Goal: Information Seeking & Learning: Learn about a topic

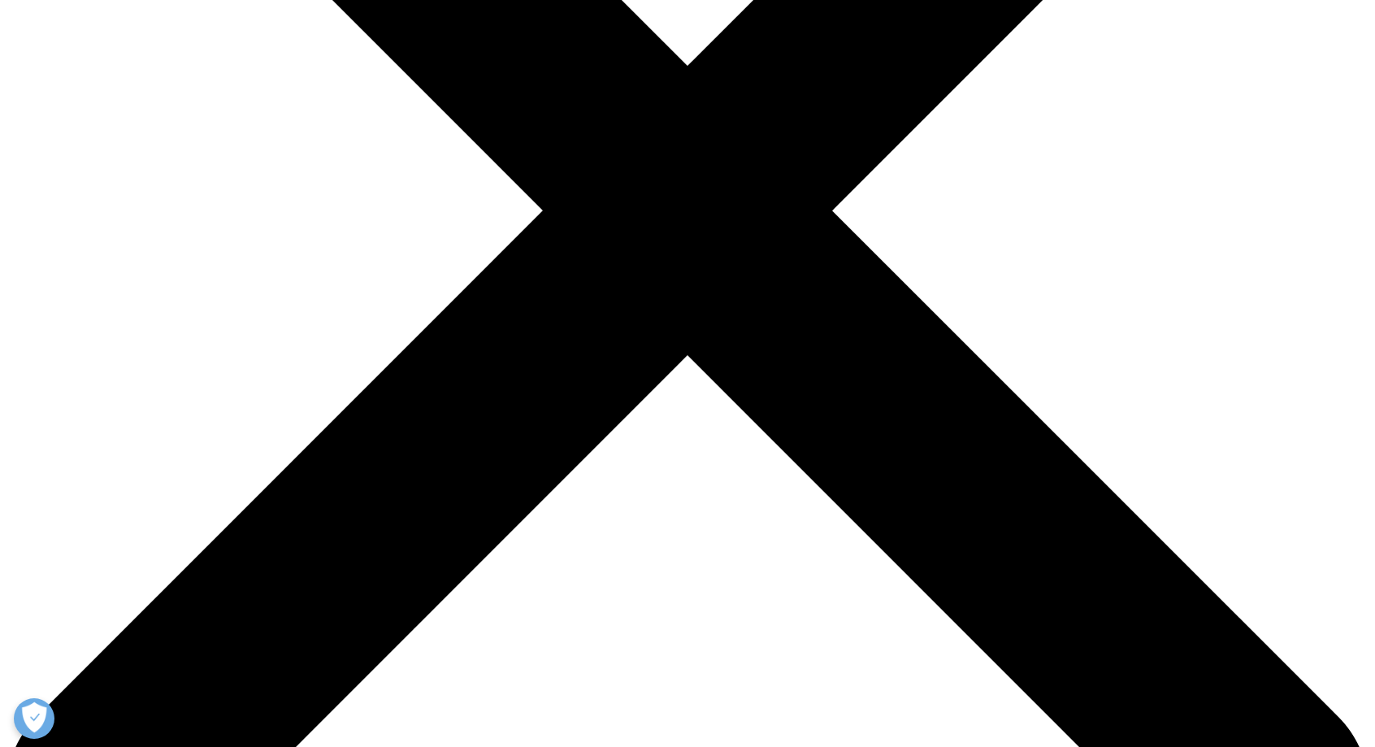
scroll to position [493, 0]
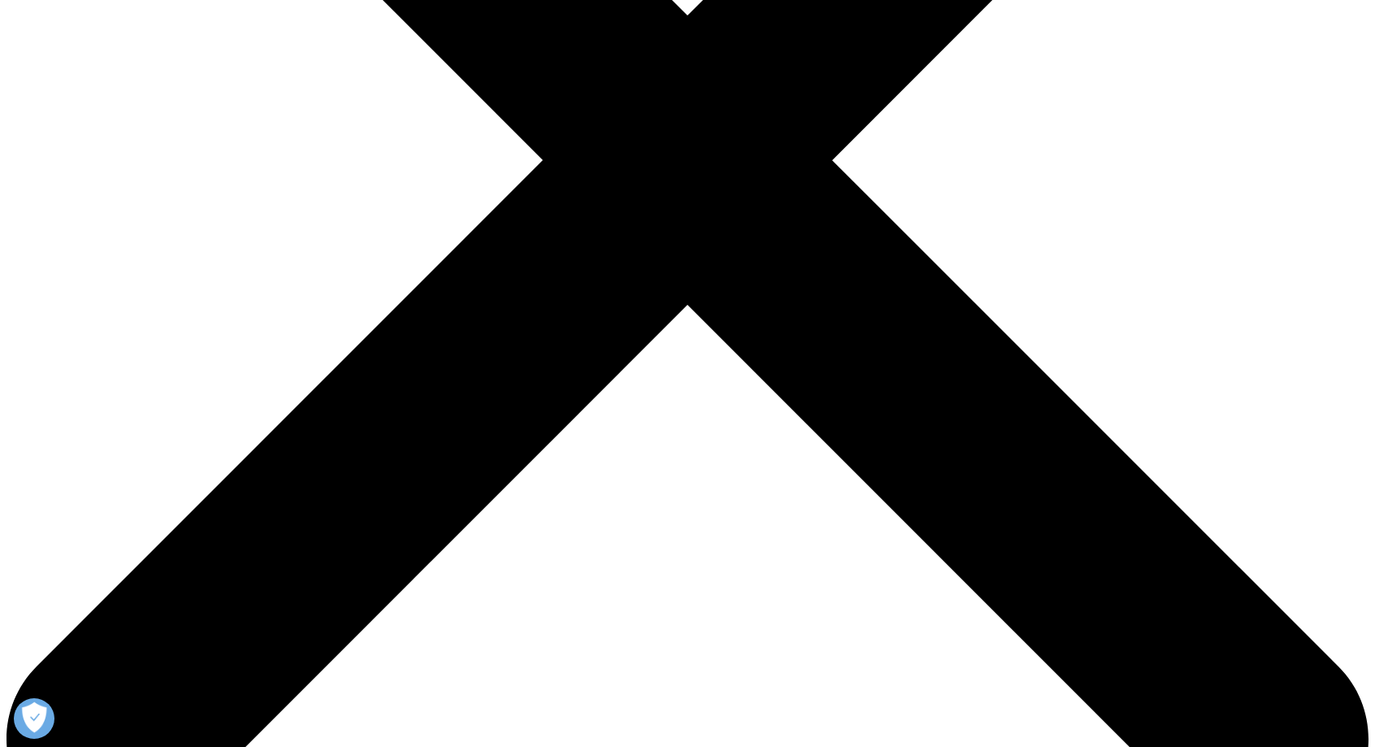
scroll to position [544, 0]
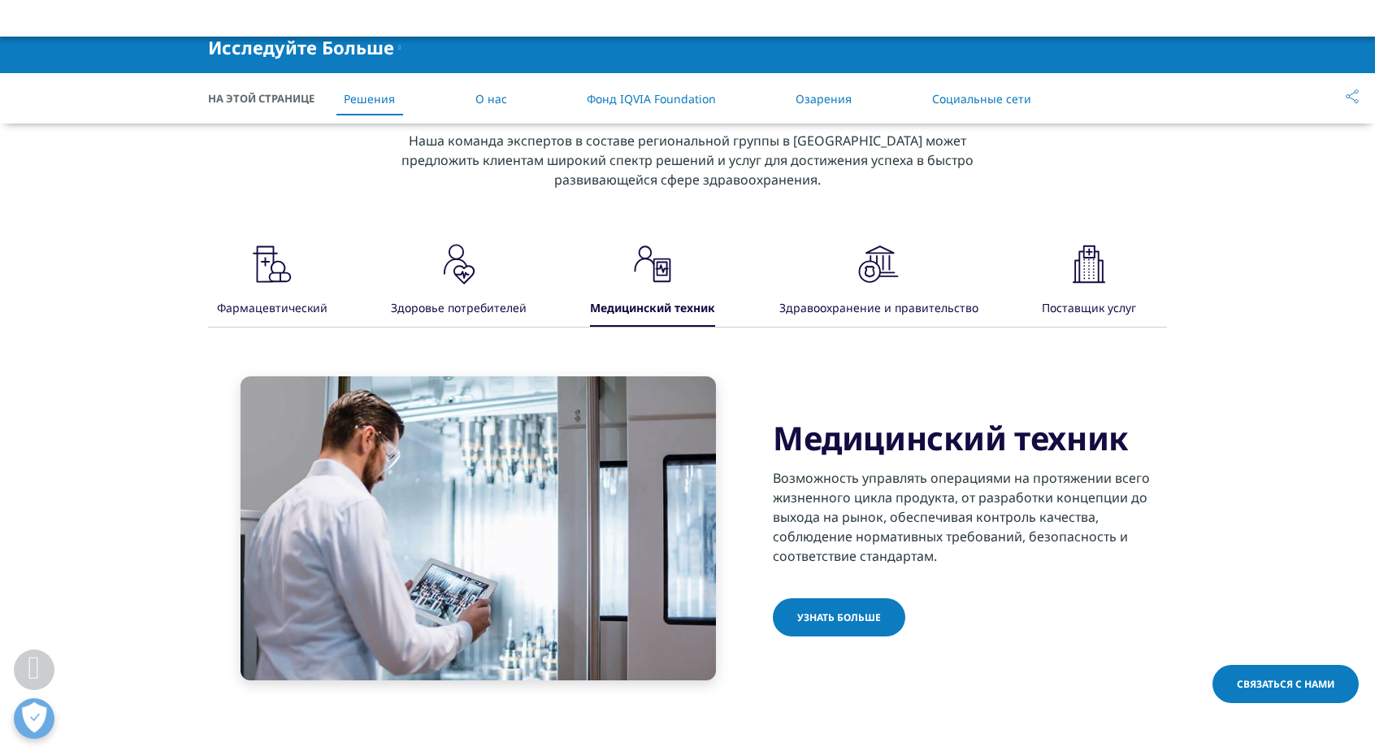
click at [502, 292] on div "Здоровье потребителей" at bounding box center [459, 309] width 136 height 35
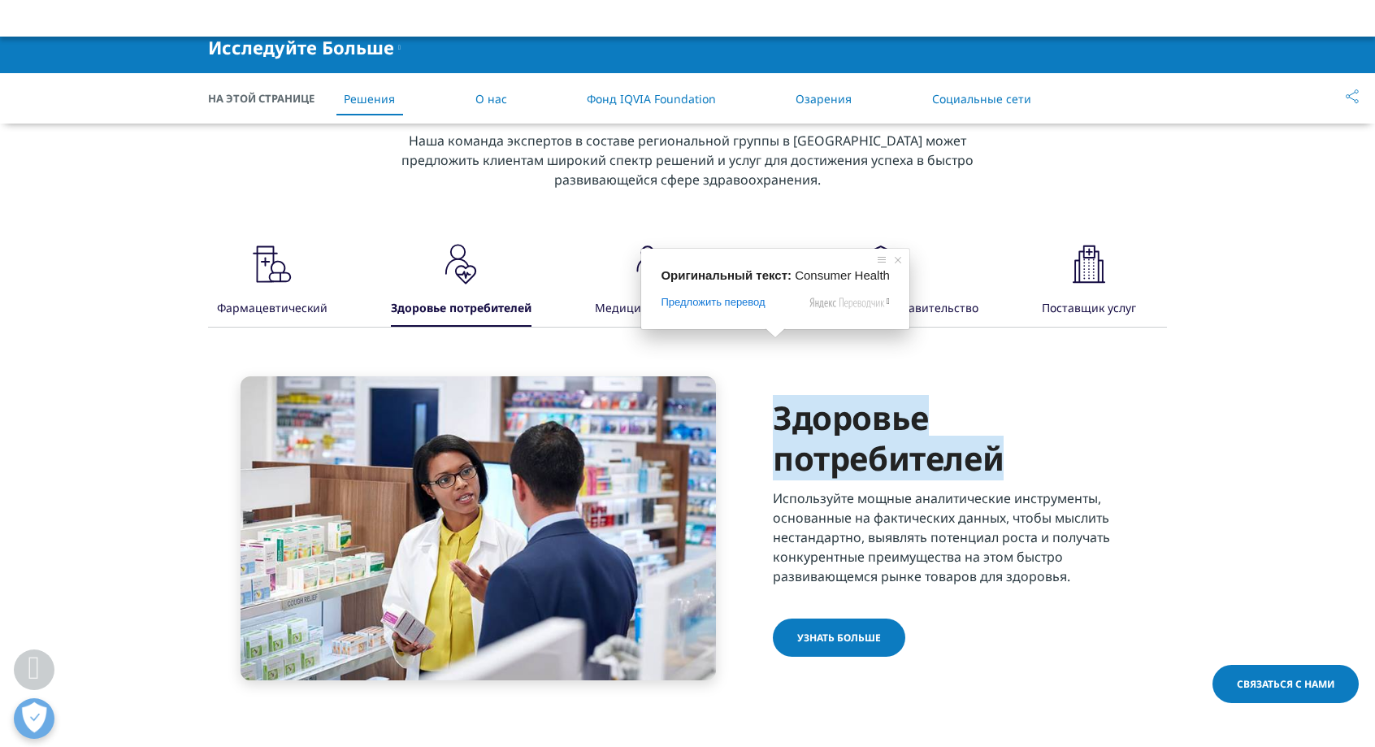
click at [856, 292] on div "Здравоохранение и правительство" at bounding box center [878, 309] width 199 height 35
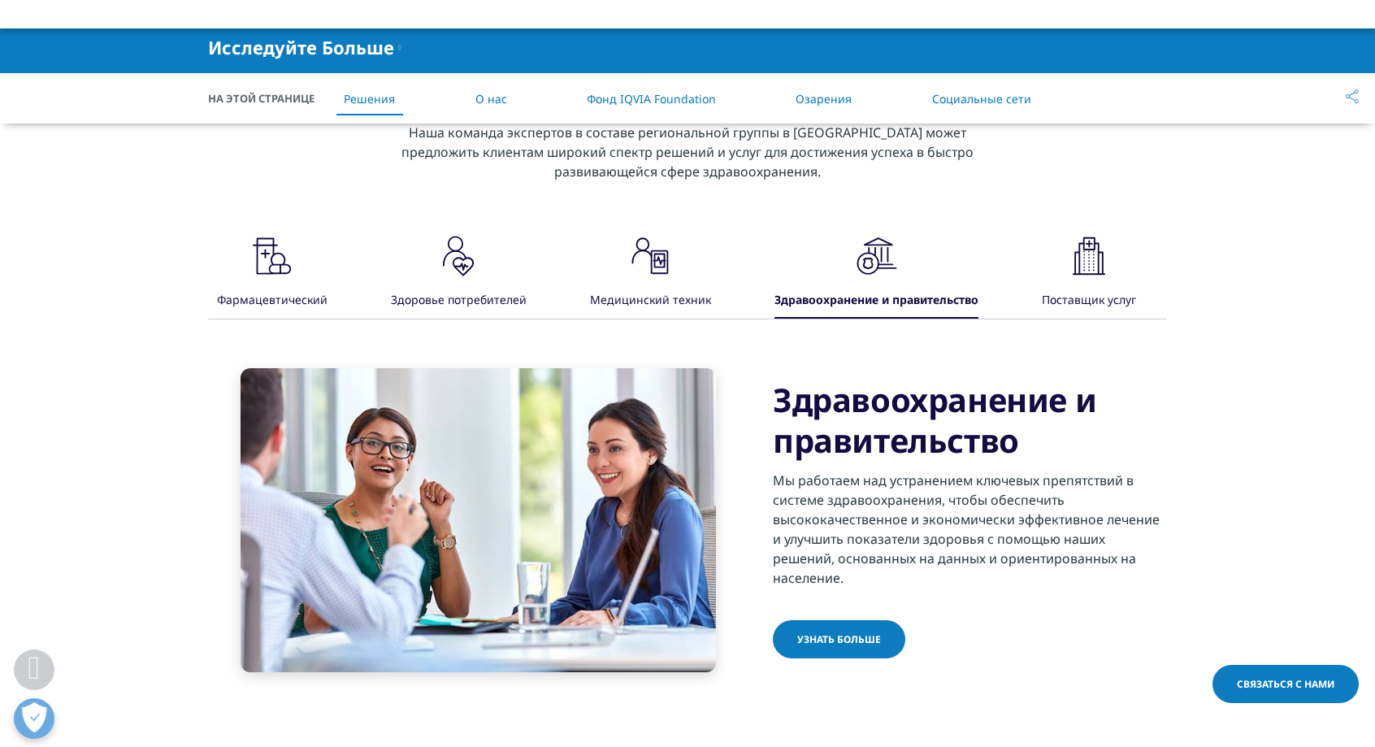
scroll to position [554, 0]
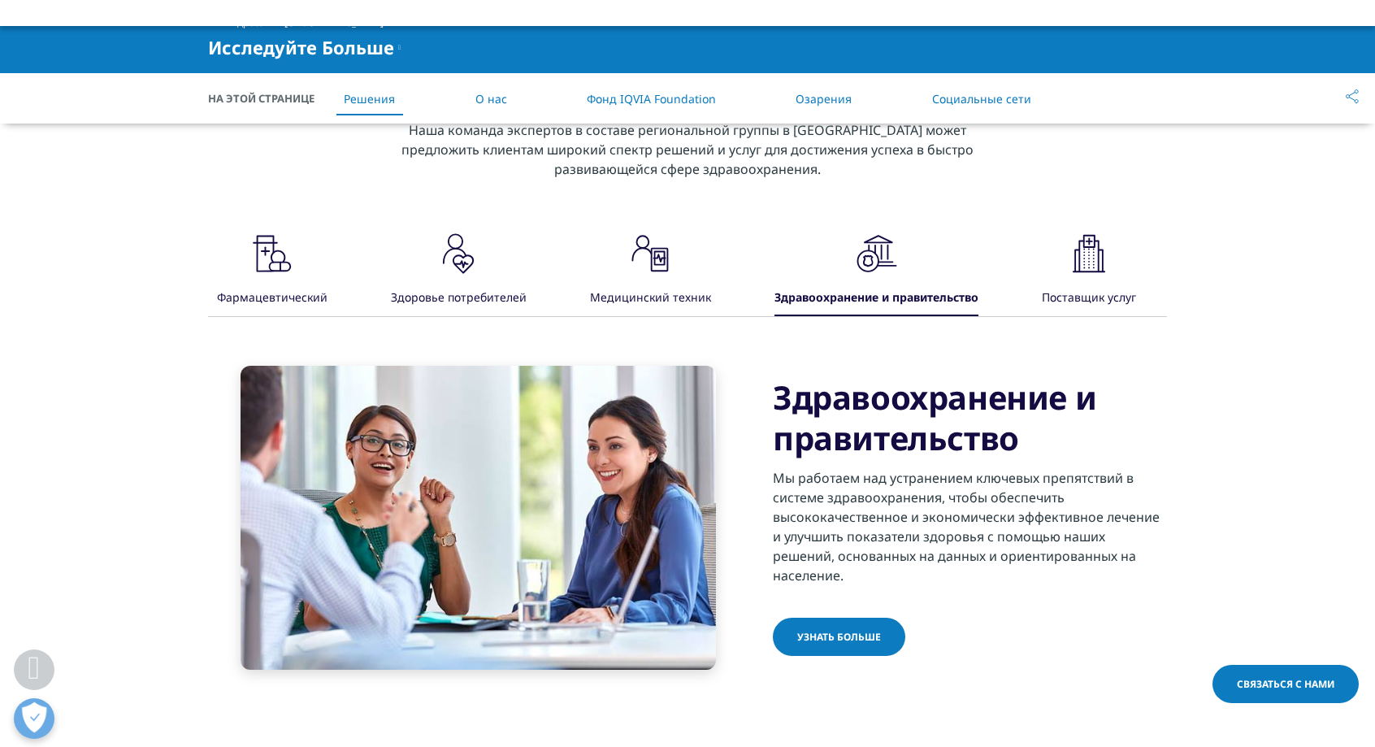
click at [1086, 289] on ya-tr-span "Поставщик услуг" at bounding box center [1089, 296] width 94 height 15
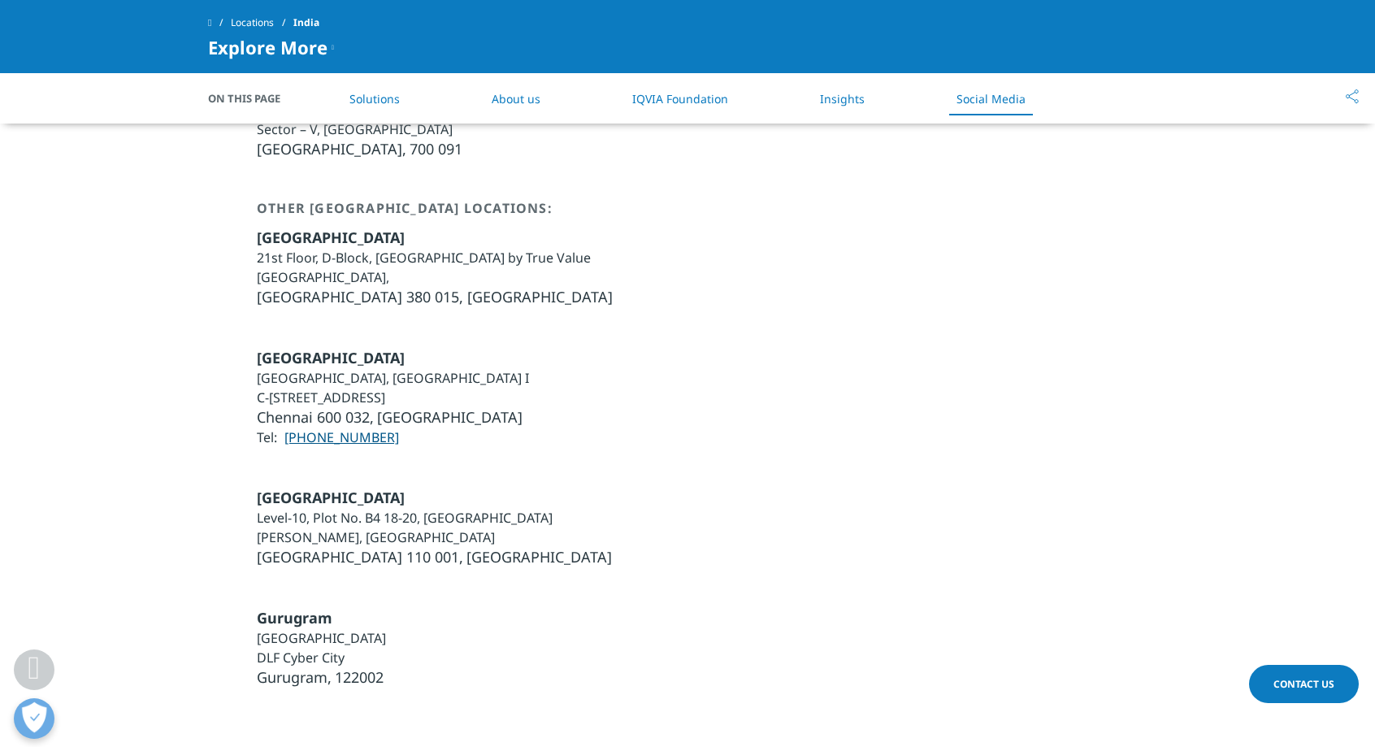
scroll to position [4380, 0]
click at [379, 100] on ya-tr-span "Solutions" at bounding box center [374, 98] width 50 height 15
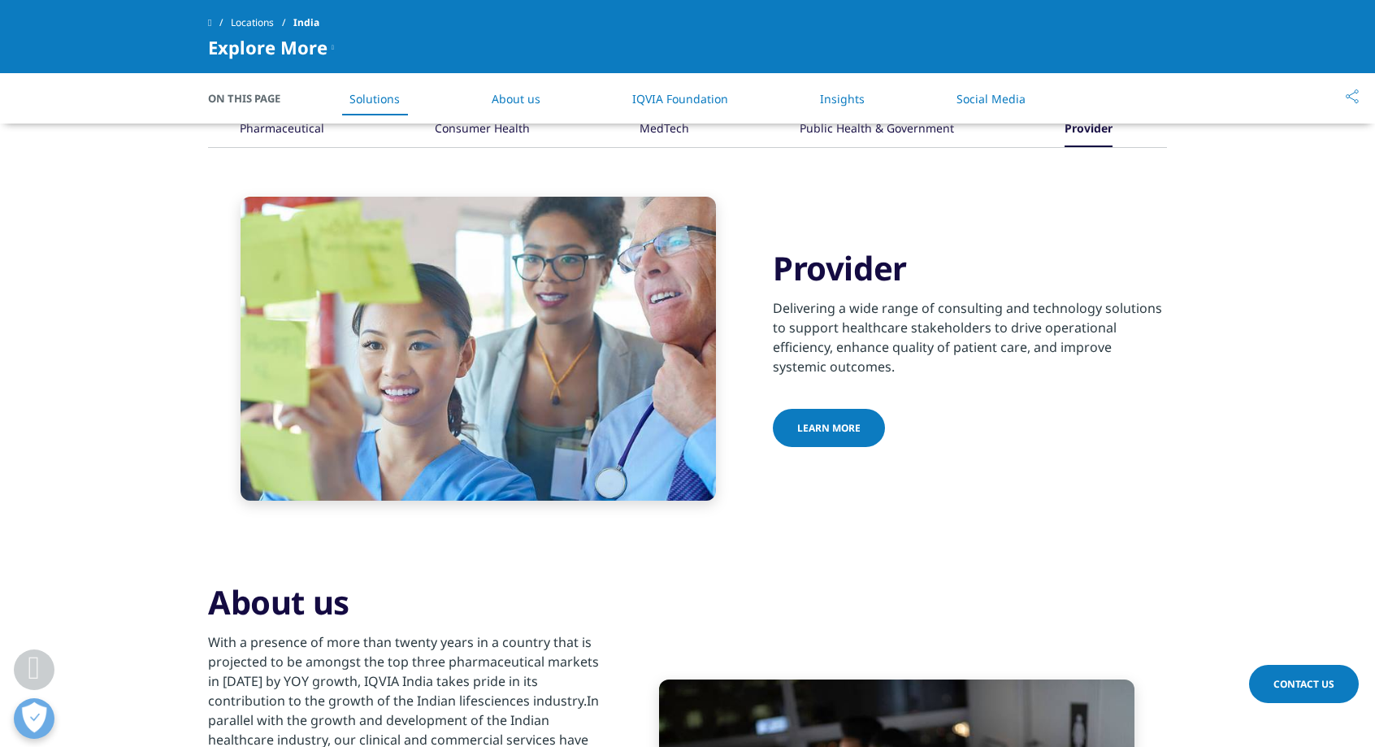
scroll to position [486, 0]
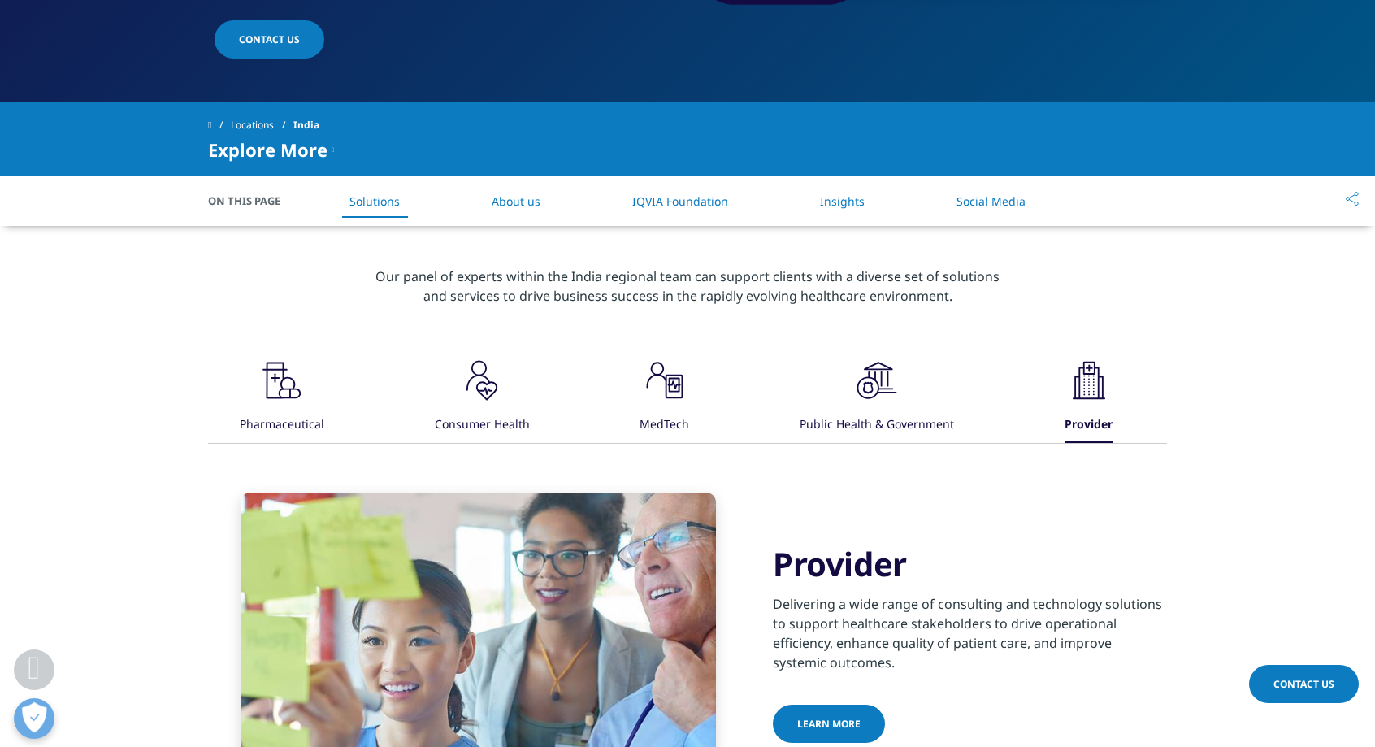
click at [467, 416] on ya-tr-span "Consumer Health" at bounding box center [482, 423] width 95 height 15
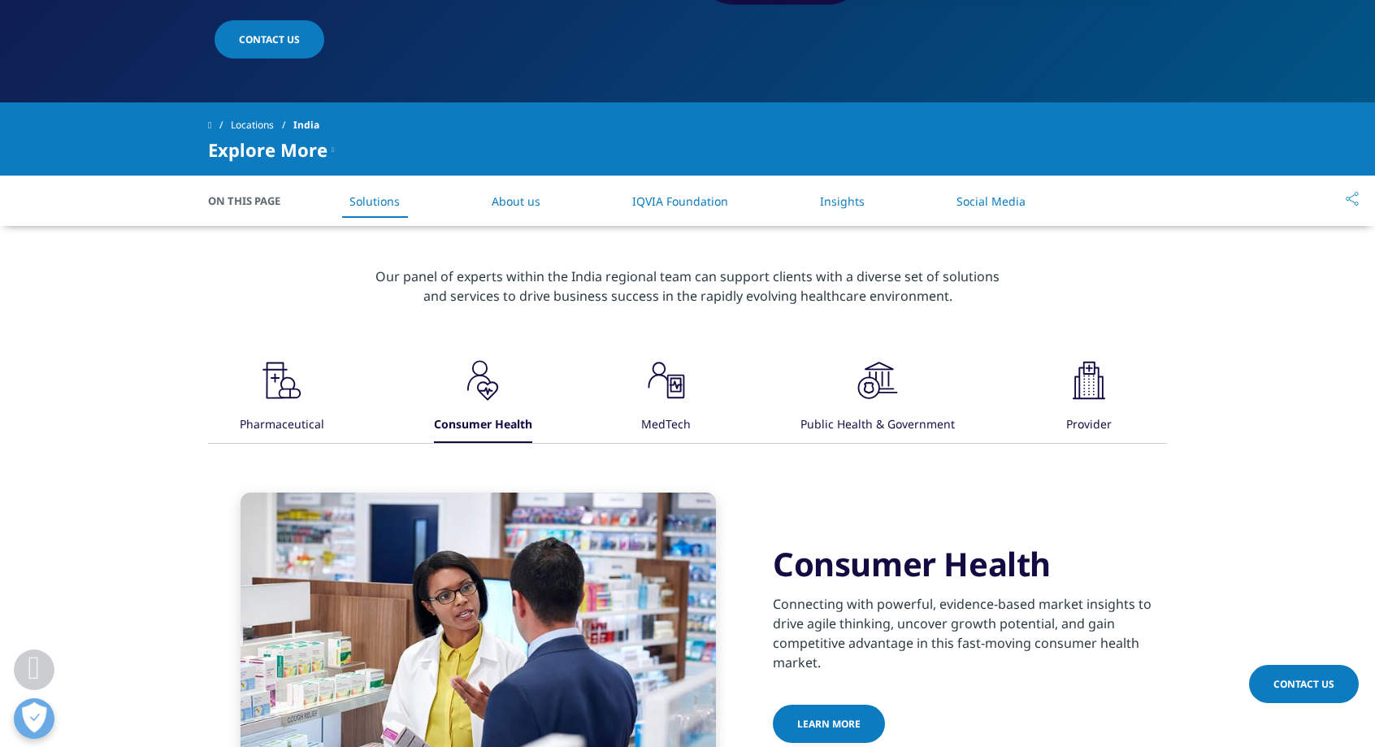
click at [675, 416] on ya-tr-span "MedTech" at bounding box center [666, 423] width 50 height 15
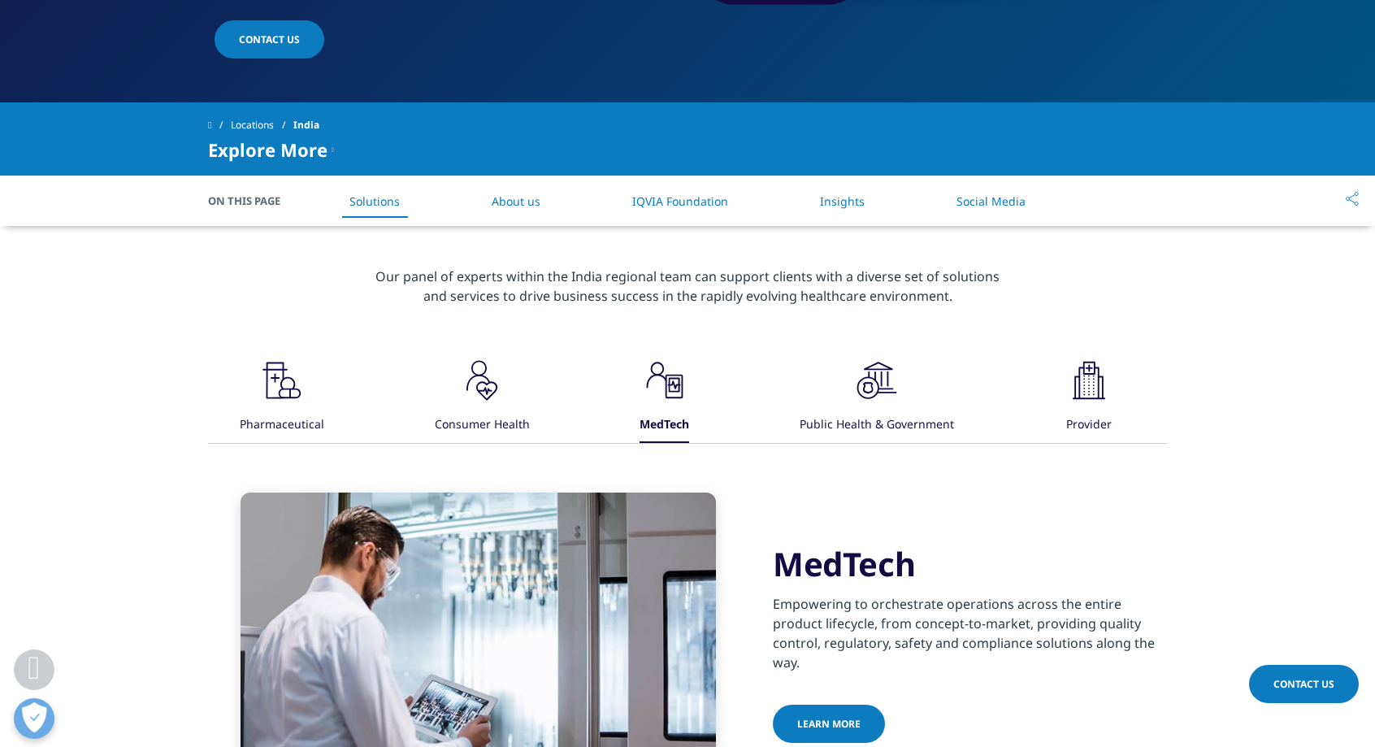
click at [868, 416] on ya-tr-span "Public Health & Government" at bounding box center [877, 423] width 154 height 15
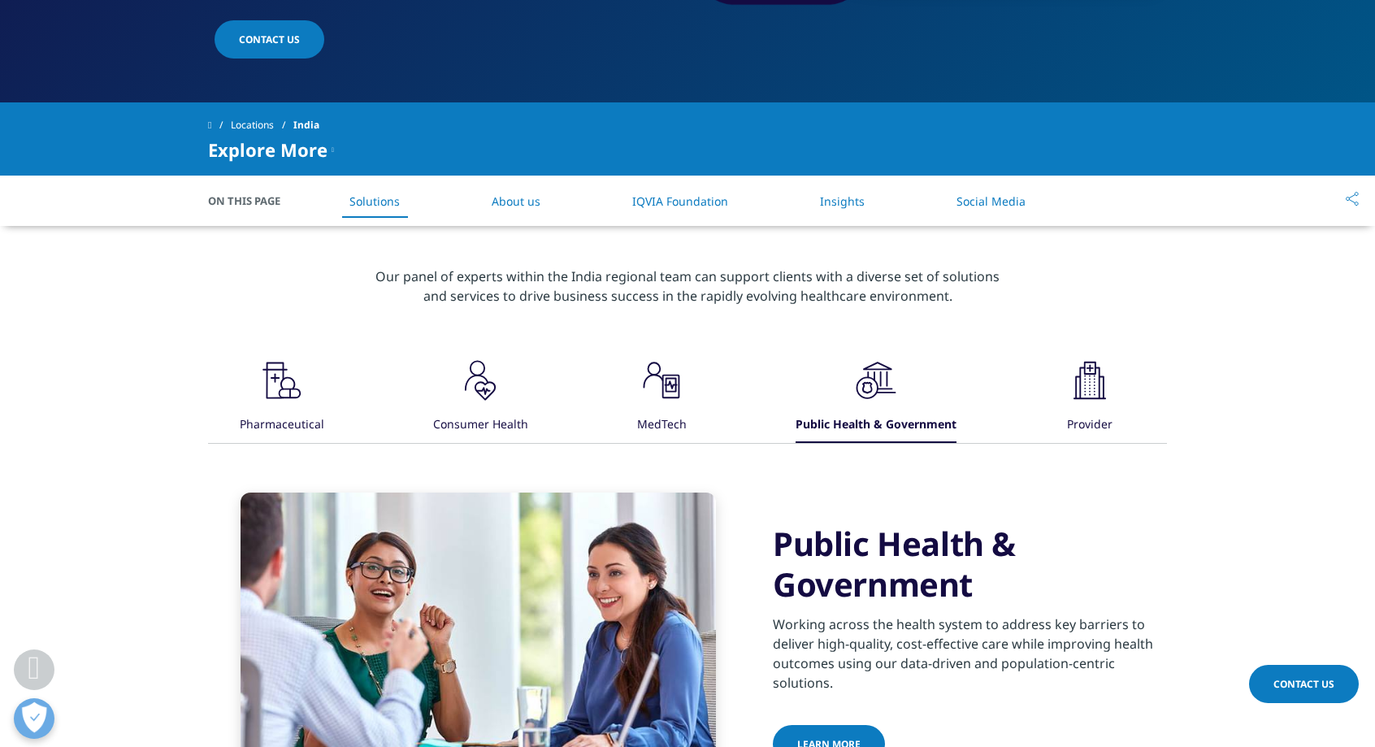
click at [1096, 416] on ya-tr-span "Provider" at bounding box center [1090, 423] width 46 height 15
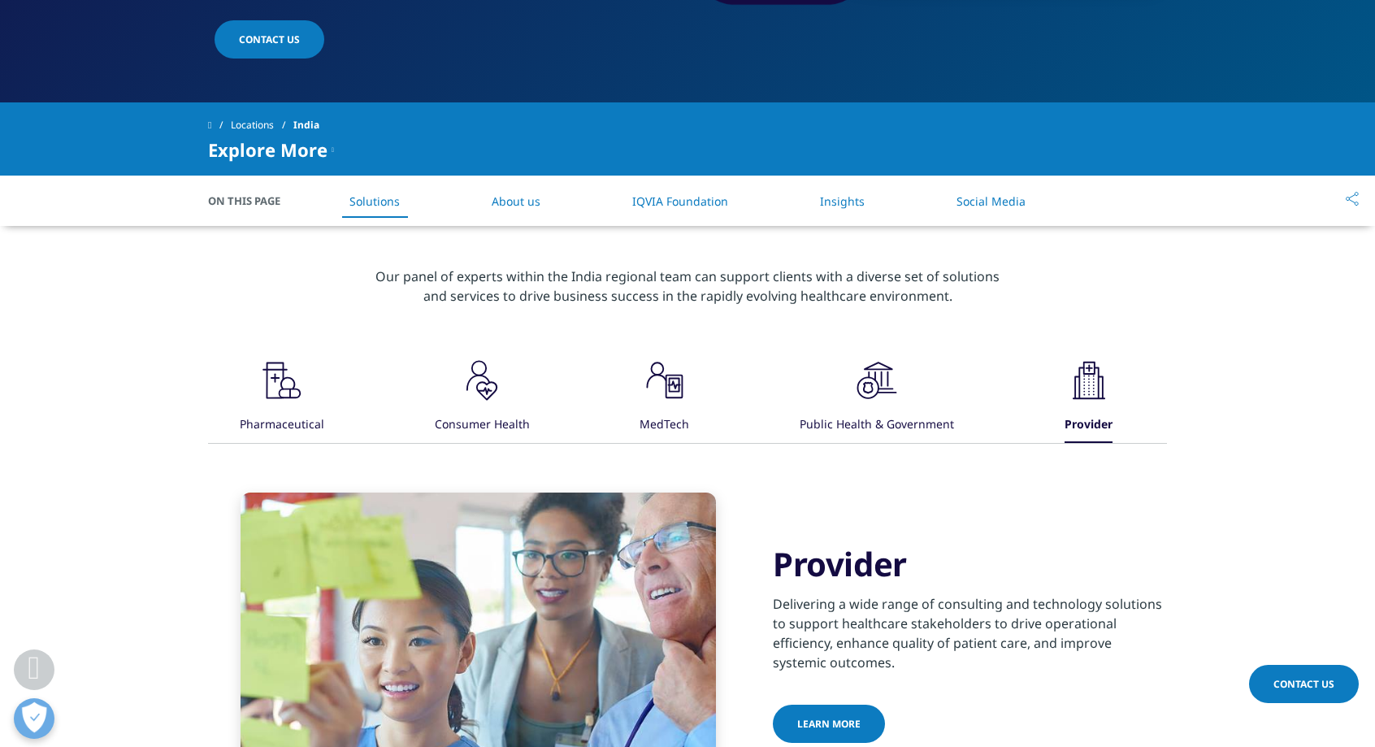
click at [525, 193] on ya-tr-span "About us" at bounding box center [516, 200] width 49 height 15
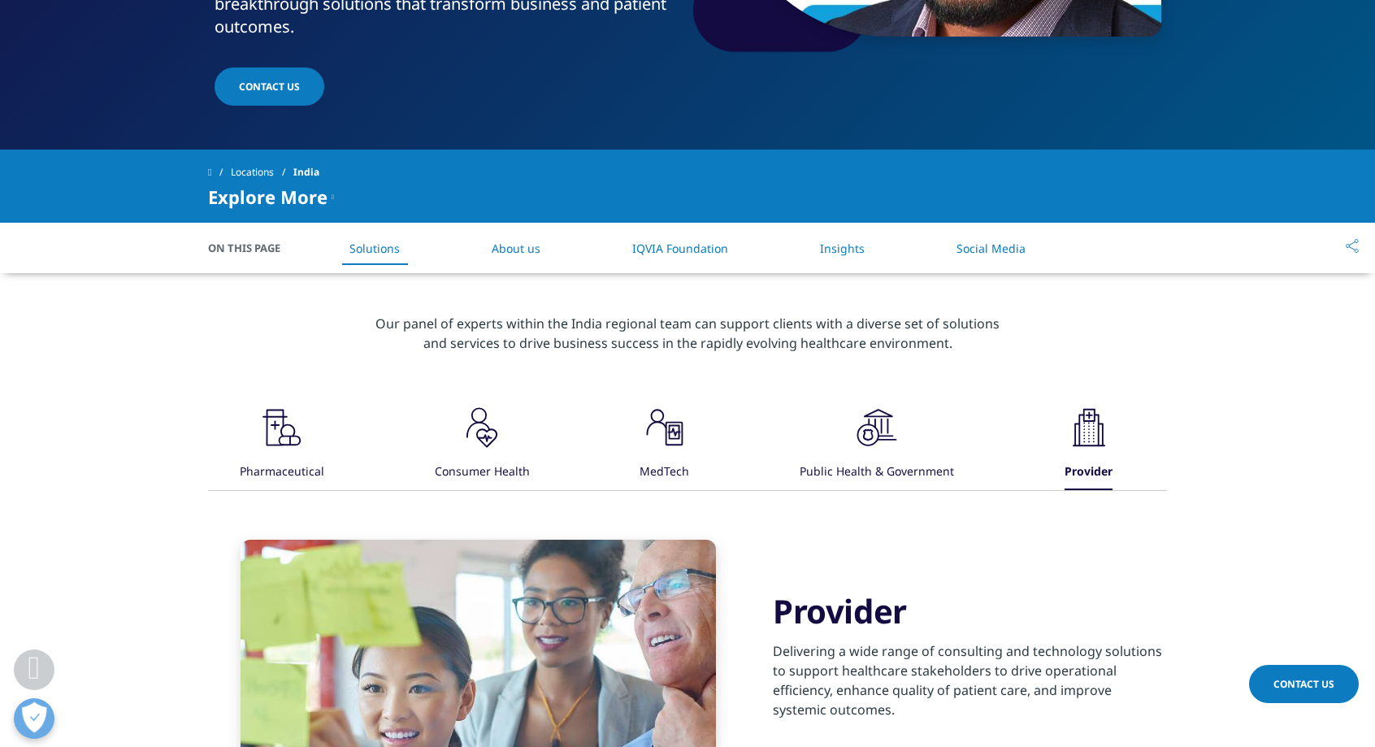
scroll to position [390, 0]
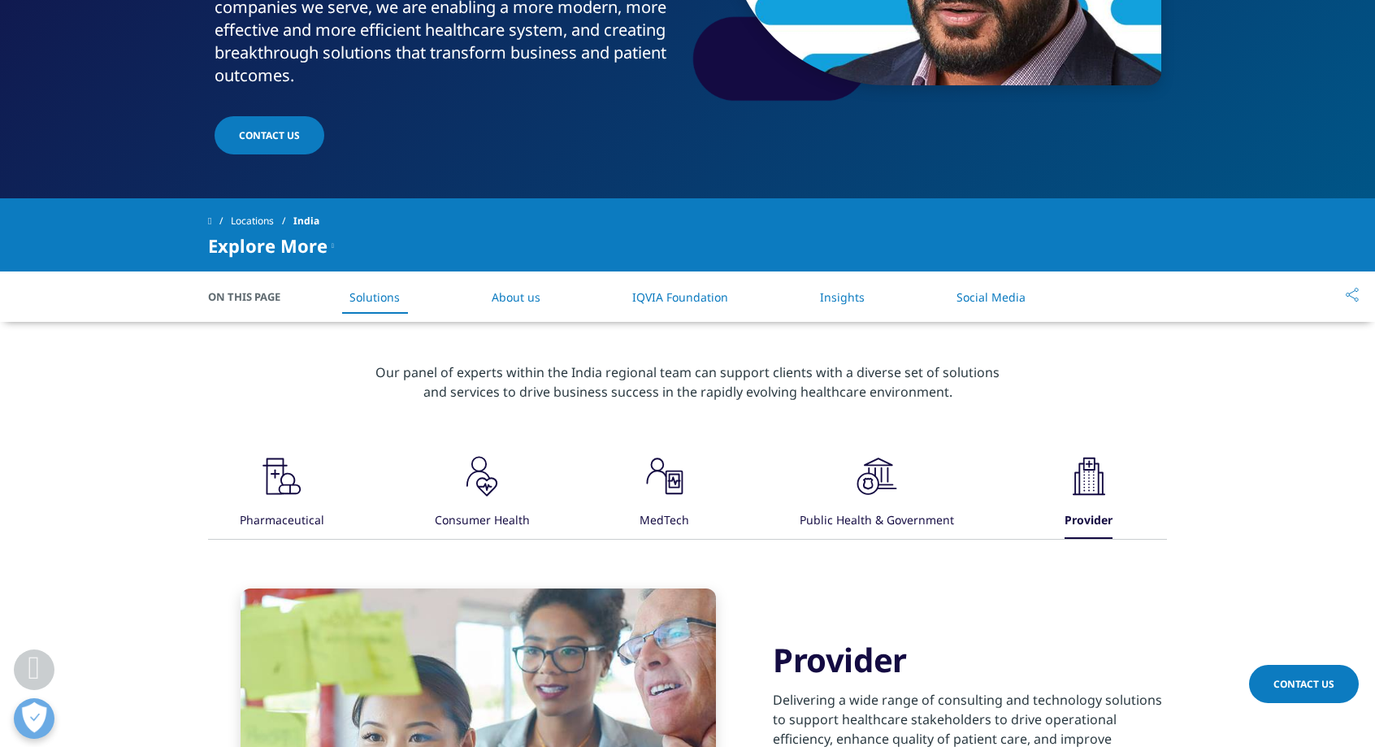
click at [499, 452] on div ".cls-1{fill:#231f20;}" at bounding box center [482, 478] width 49 height 52
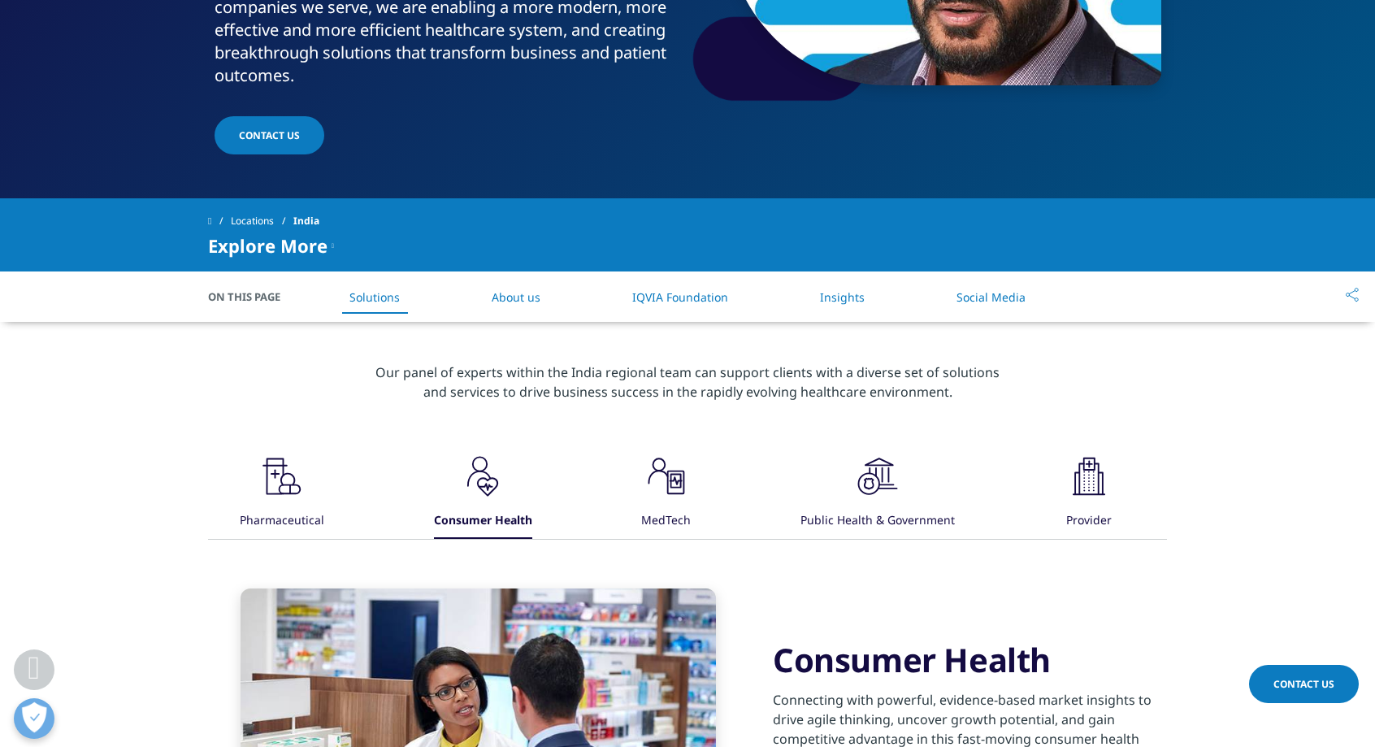
click at [654, 512] on ya-tr-span "MedTech" at bounding box center [666, 519] width 50 height 15
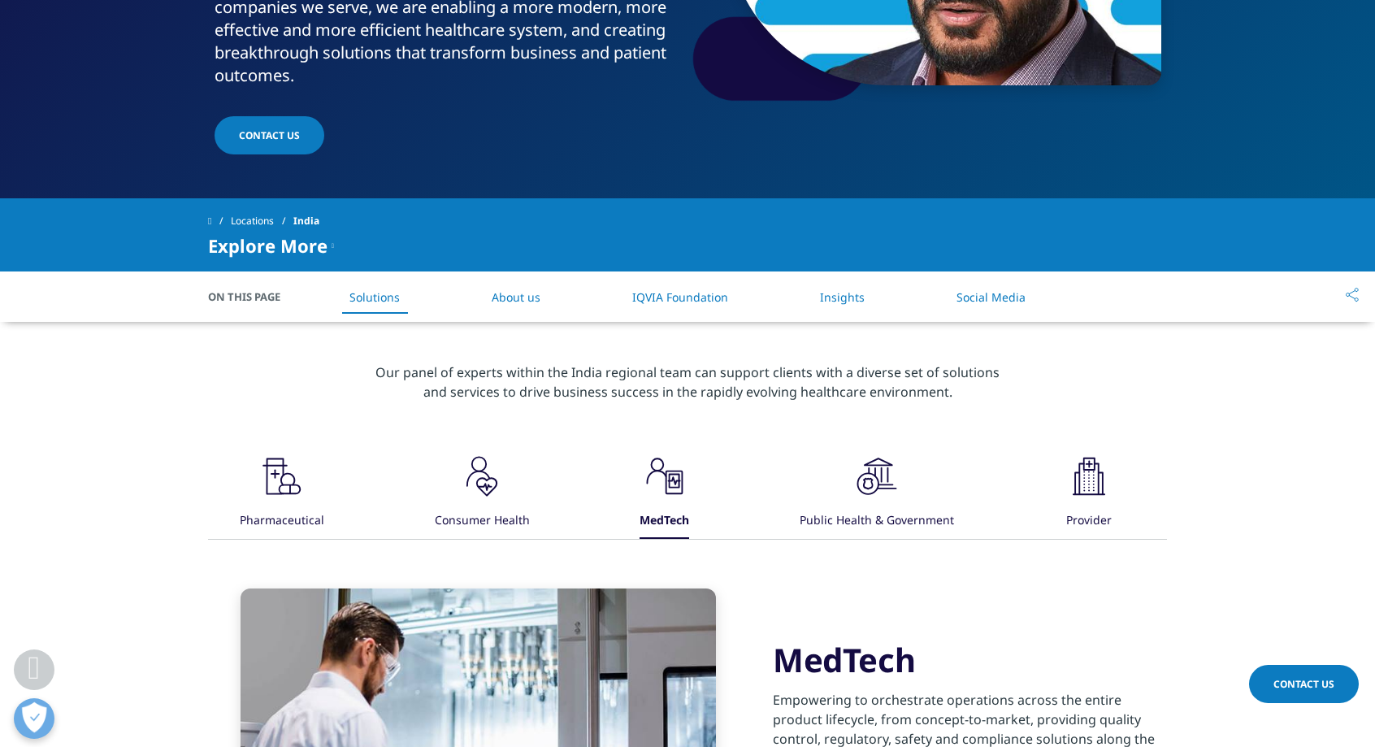
click at [883, 512] on ya-tr-span "Public Health & Government" at bounding box center [877, 519] width 154 height 15
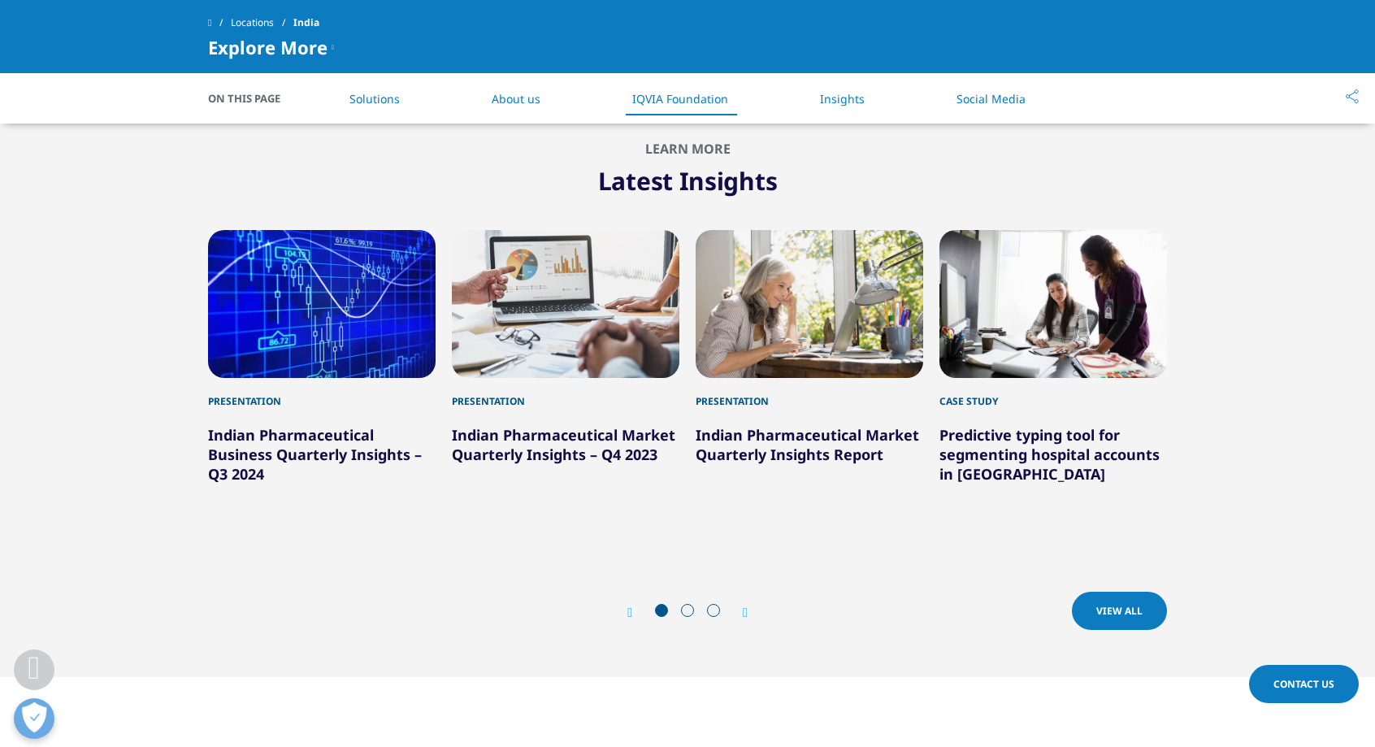
scroll to position [2120, 0]
click at [362, 424] on ya-tr-span "Indian Pharmaceutical Business Quarterly Insights – Q3 2024" at bounding box center [315, 453] width 214 height 59
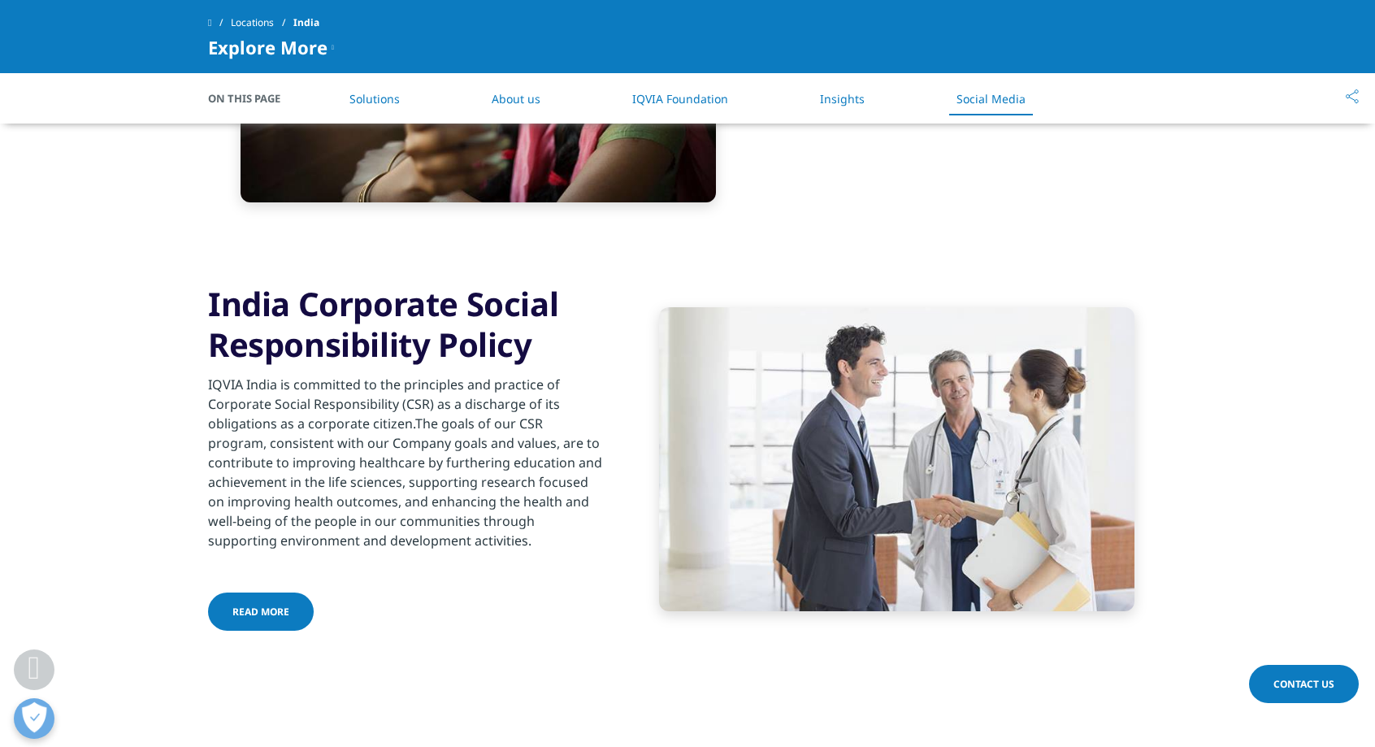
scroll to position [2939, 0]
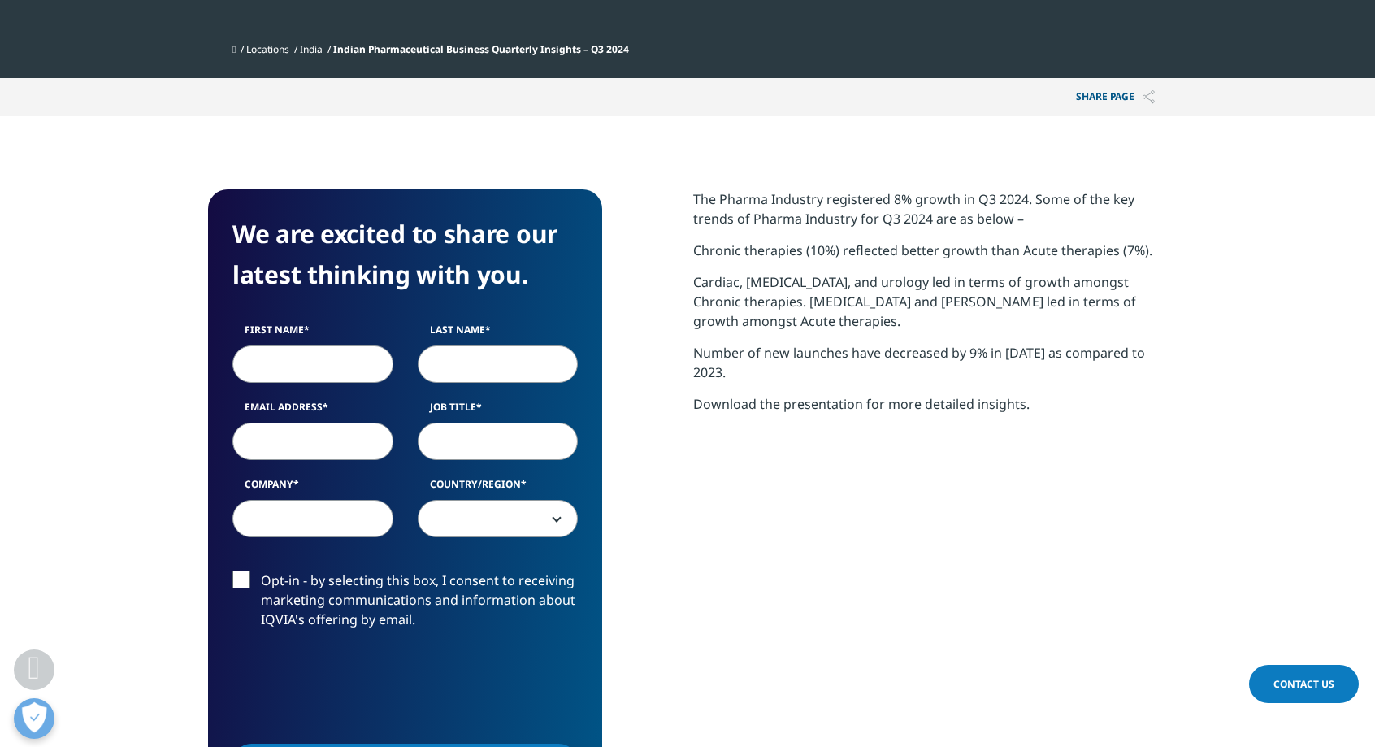
scroll to position [367, 0]
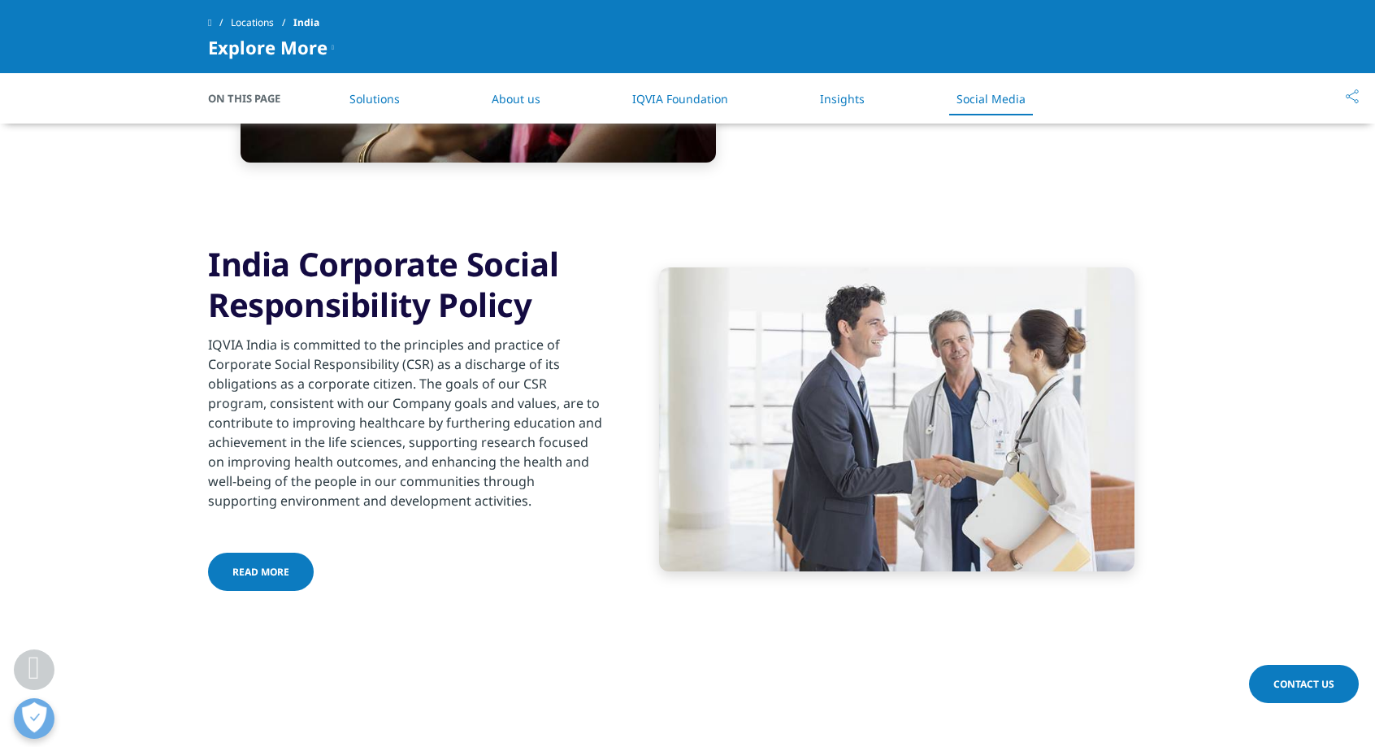
scroll to position [2939, 0]
